Goal: Transaction & Acquisition: Purchase product/service

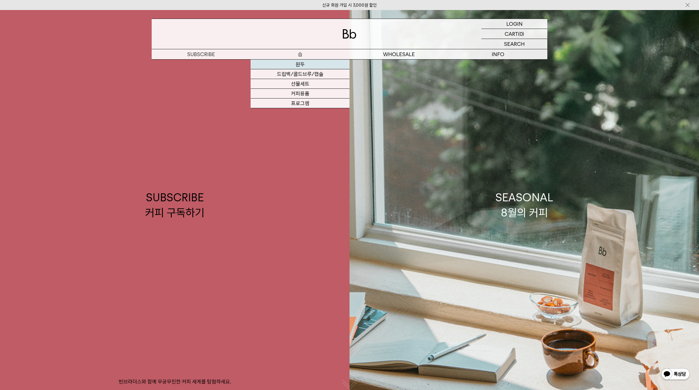
click at [302, 65] on link "원두" at bounding box center [299, 65] width 99 height 10
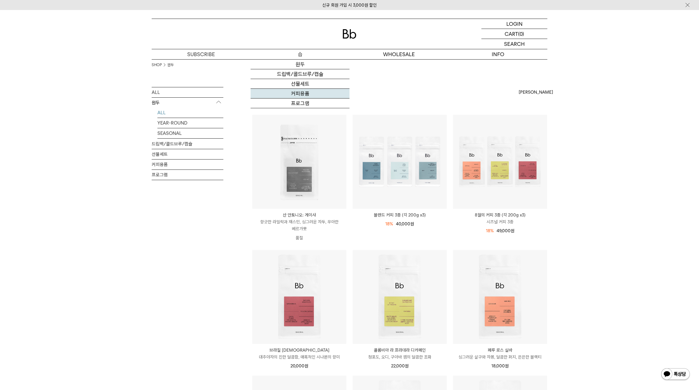
click at [303, 96] on link "커피용품" at bounding box center [299, 94] width 99 height 10
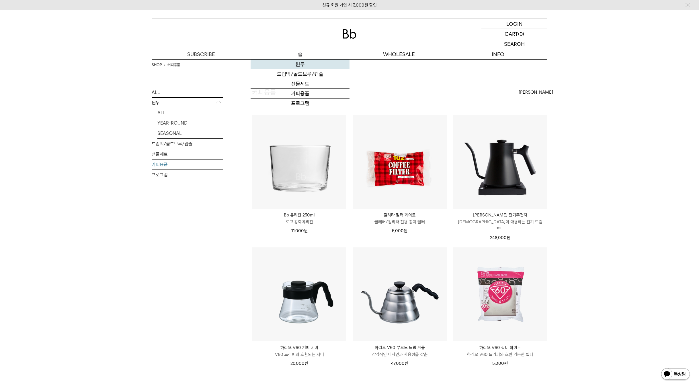
click at [300, 64] on link "원두" at bounding box center [299, 65] width 99 height 10
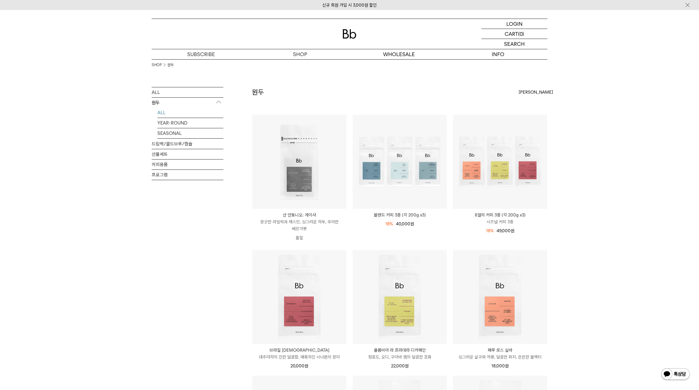
click at [0, 0] on img at bounding box center [0, 0] width 0 height 0
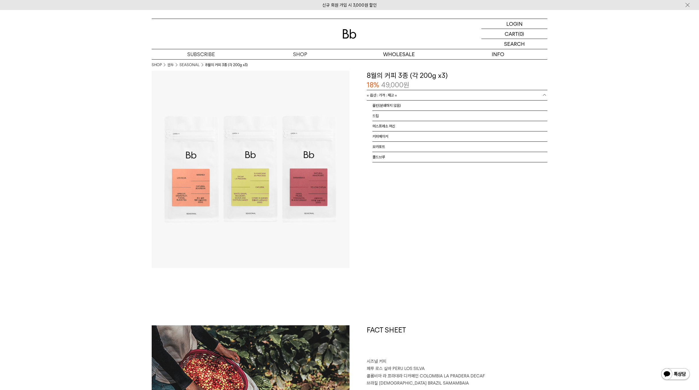
click at [388, 95] on span "= 옵션 : 가격 : 재고 =" at bounding box center [382, 95] width 30 height 10
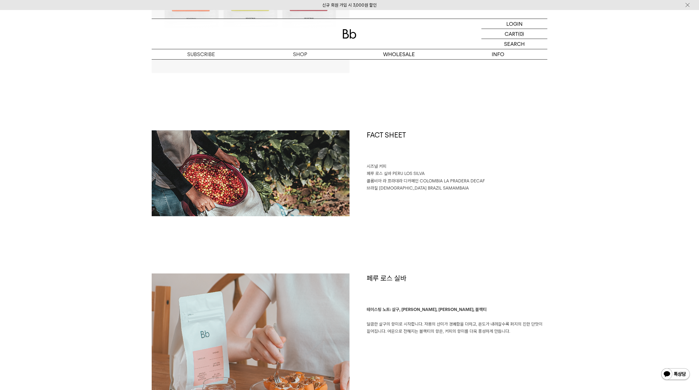
scroll to position [201, 0]
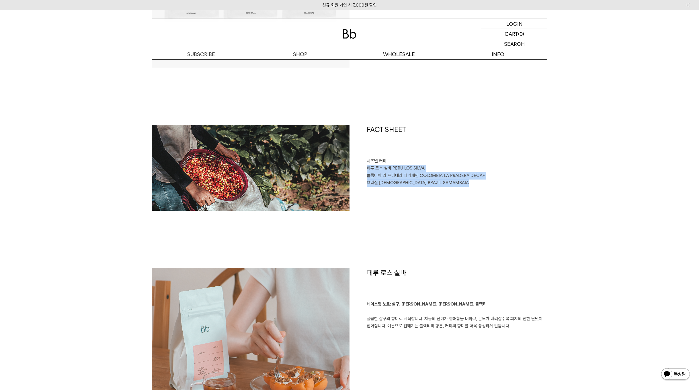
drag, startPoint x: 366, startPoint y: 170, endPoint x: 473, endPoint y: 186, distance: 108.7
click at [473, 186] on div "FACT SHEET 시즈널 커피 페루 로스 실바 PERU LOS SILVA 콜롬비아 라 프라데라 디카페인 COLOMBIA LA PRADERA …" at bounding box center [448, 168] width 198 height 86
click at [473, 186] on p "브라질 사맘바이아 BRAZIL SAMAMBAIA" at bounding box center [457, 182] width 181 height 7
click at [476, 186] on p "브라질 사맘바이아 BRAZIL SAMAMBAIA" at bounding box center [457, 182] width 181 height 7
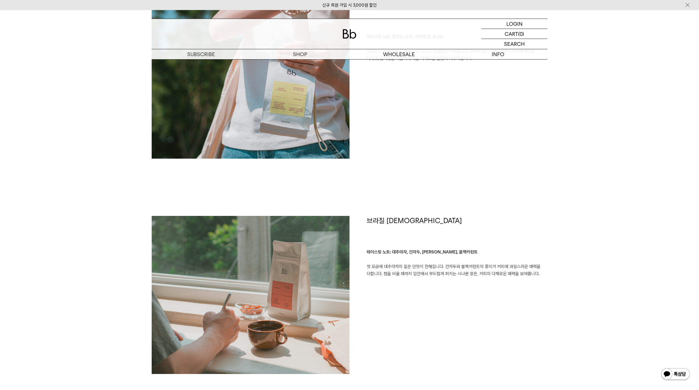
scroll to position [774, 0]
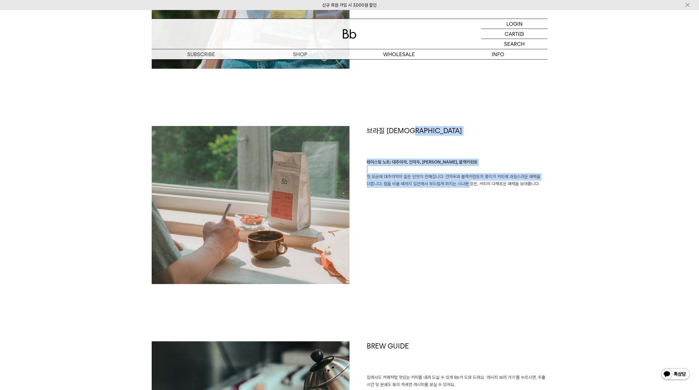
drag, startPoint x: 432, startPoint y: 150, endPoint x: 467, endPoint y: 188, distance: 51.5
click at [467, 188] on div "브라질 사맘바이아 테이스팅 노트: 대추야자, 건자두, 시나몬, 블랙커런트 첫 모금에 대추야자의 짙은 단맛이 전해집니다. 건자두와 블랙커런트의 …" at bounding box center [448, 205] width 198 height 158
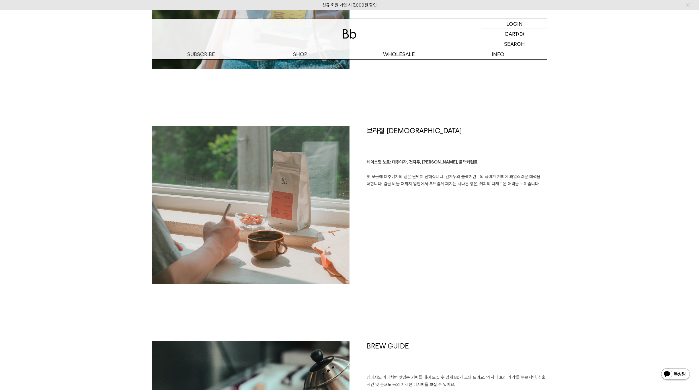
drag, startPoint x: 467, startPoint y: 188, endPoint x: 485, endPoint y: 187, distance: 17.8
click at [485, 187] on p "테이스팅 노트: 대추야자, 건자두, 시나몬, 블랙커런트 첫 모금에 대추야자의 짙은 단맛이 전해집니다. 건자두와 블랙커런트의 풍미가 커피에 과일…" at bounding box center [457, 173] width 181 height 29
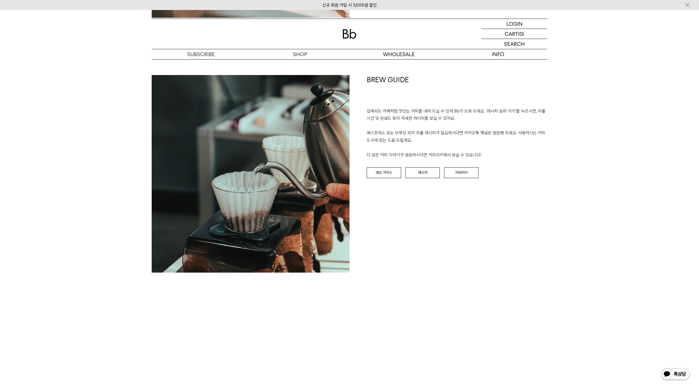
scroll to position [1118, 0]
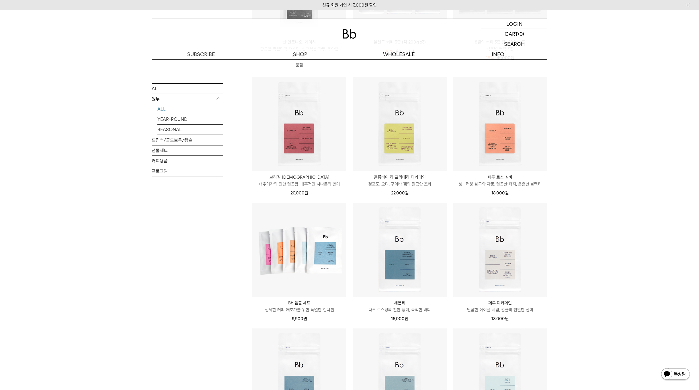
scroll to position [229, 0]
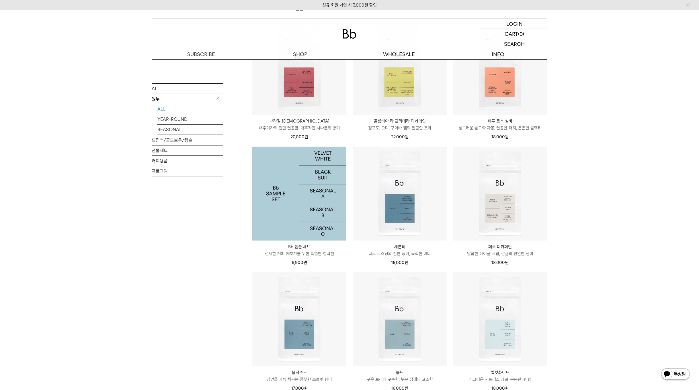
click at [318, 193] on img at bounding box center [299, 194] width 94 height 94
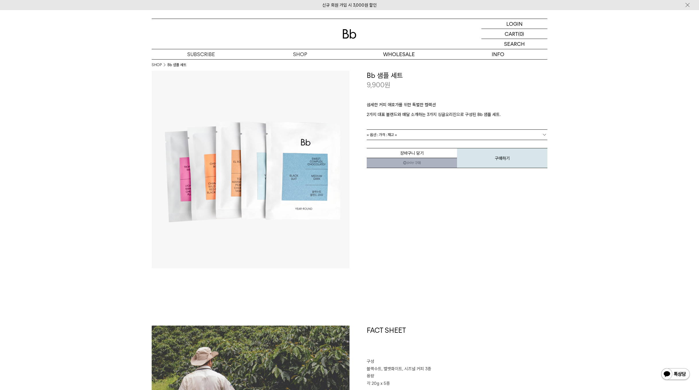
click at [406, 133] on link "= 옵션 : 가격 : 재고 =" at bounding box center [457, 135] width 181 height 10
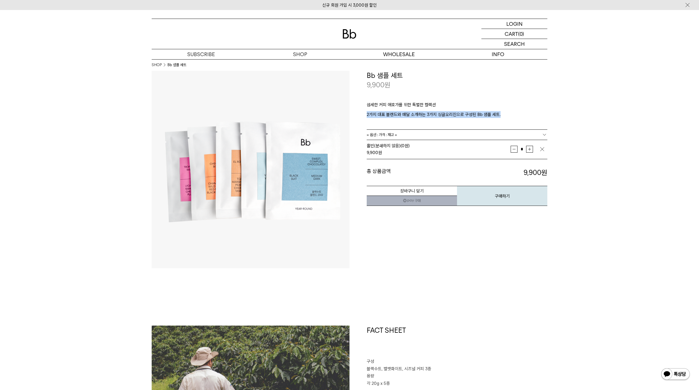
drag, startPoint x: 369, startPoint y: 113, endPoint x: 517, endPoint y: 113, distance: 148.4
click at [517, 113] on p "2가지 대표 블렌드와 매달 소개하는 3가지 싱글오리진으로 구성된 Bb 샘플 세트." at bounding box center [457, 114] width 181 height 7
drag, startPoint x: 517, startPoint y: 113, endPoint x: 454, endPoint y: 115, distance: 63.1
click at [454, 115] on p "2가지 대표 블렌드와 매달 소개하는 3가지 싱글오리진으로 구성된 Bb 샘플 세트." at bounding box center [457, 114] width 181 height 7
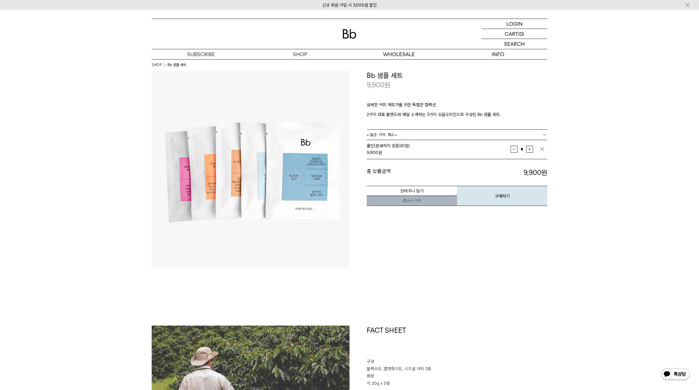
drag, startPoint x: 473, startPoint y: 240, endPoint x: 468, endPoint y: 239, distance: 5.2
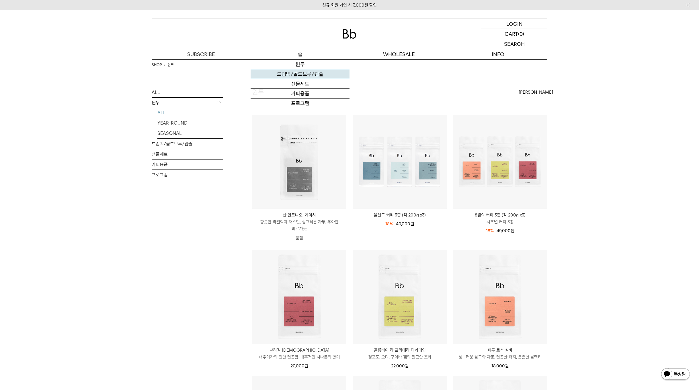
click at [304, 75] on link "드립백/콜드브루/캡슐" at bounding box center [299, 74] width 99 height 10
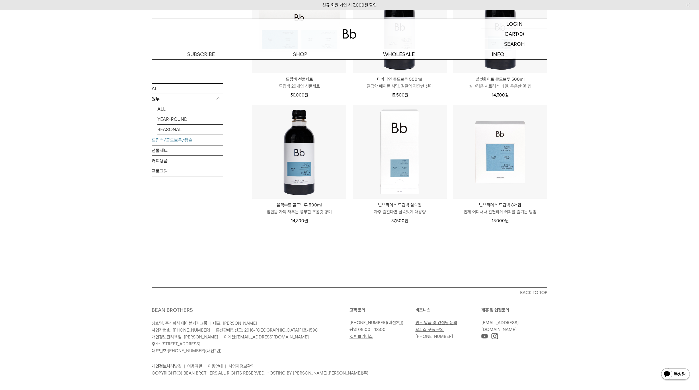
scroll to position [396, 0]
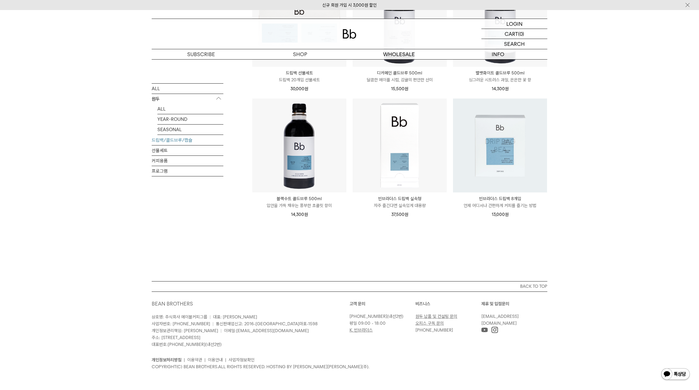
click at [498, 147] on img at bounding box center [500, 146] width 94 height 94
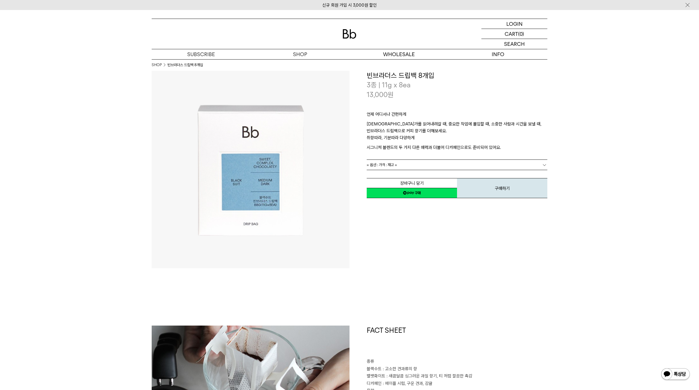
click at [396, 166] on span "= 옵션 : 가격 : 재고 =" at bounding box center [382, 165] width 30 height 10
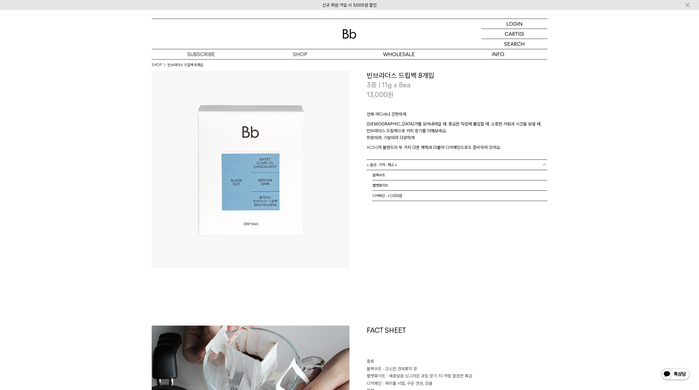
drag, startPoint x: 412, startPoint y: 236, endPoint x: 415, endPoint y: 237, distance: 3.3
click at [411, 236] on div "**********" at bounding box center [448, 170] width 198 height 198
